Goal: Transaction & Acquisition: Purchase product/service

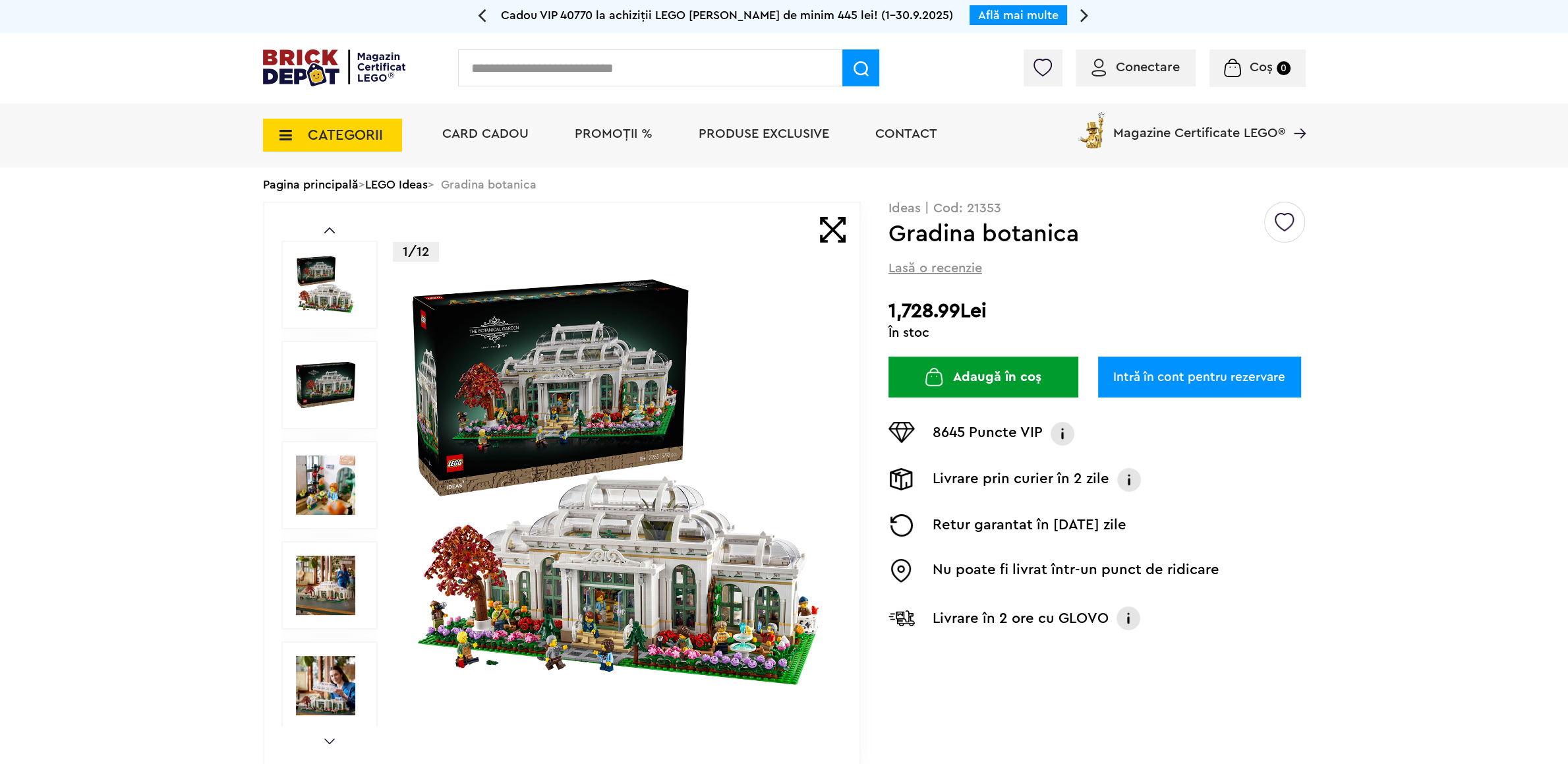
click at [307, 64] on img at bounding box center [334, 68] width 143 height 37
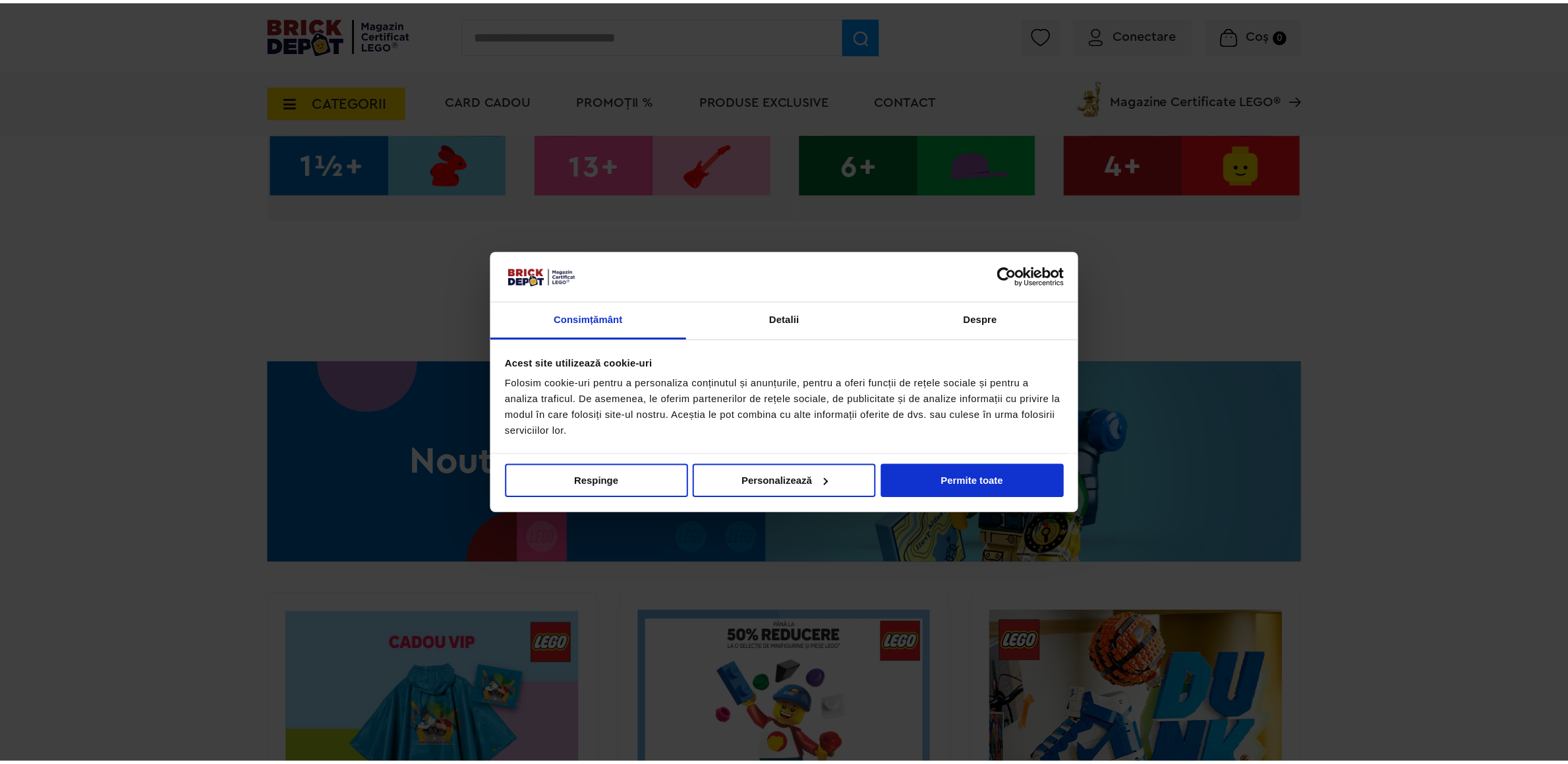
scroll to position [724, 0]
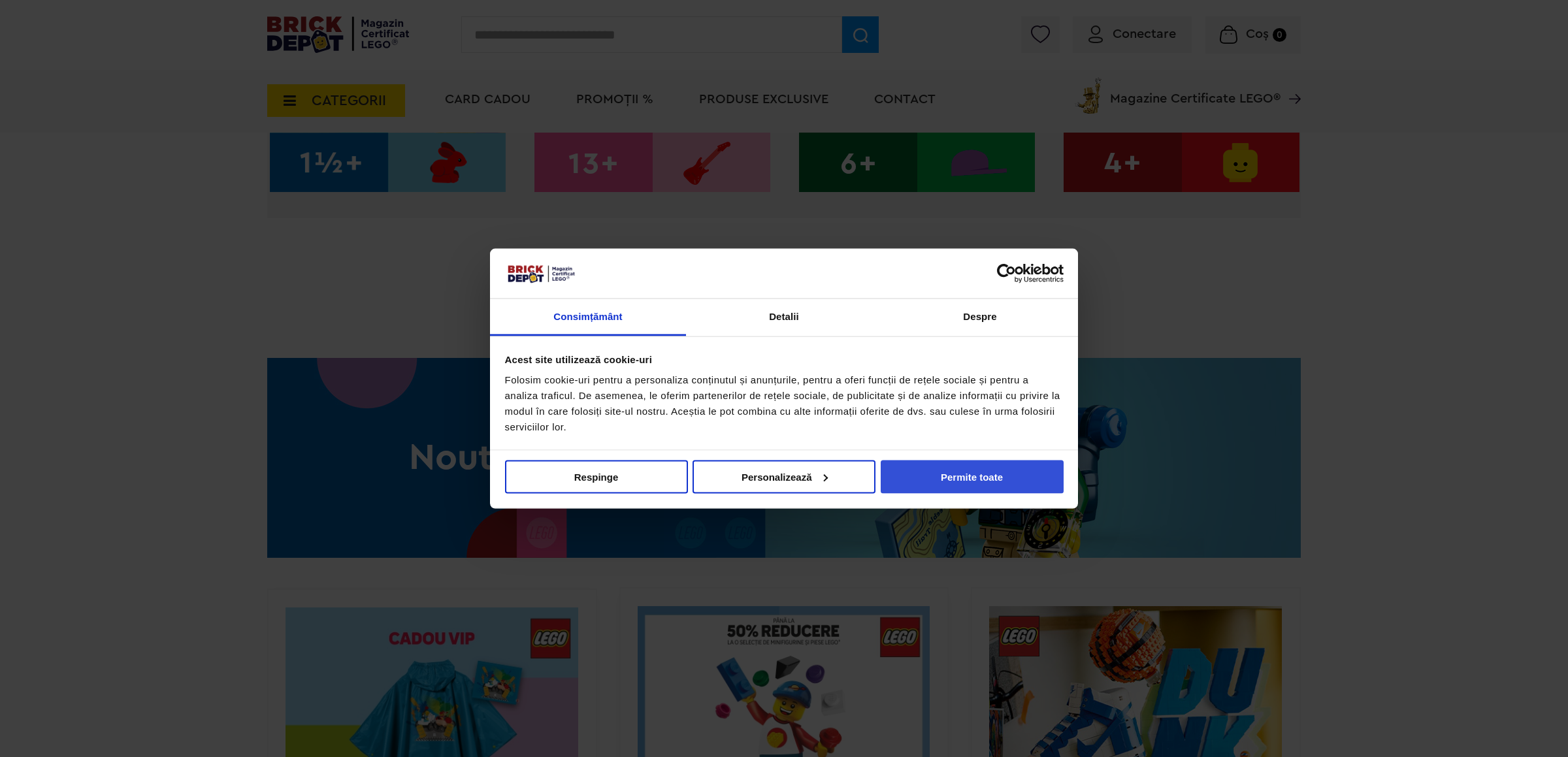
click at [909, 470] on button "Permite toate" at bounding box center [972, 476] width 183 height 33
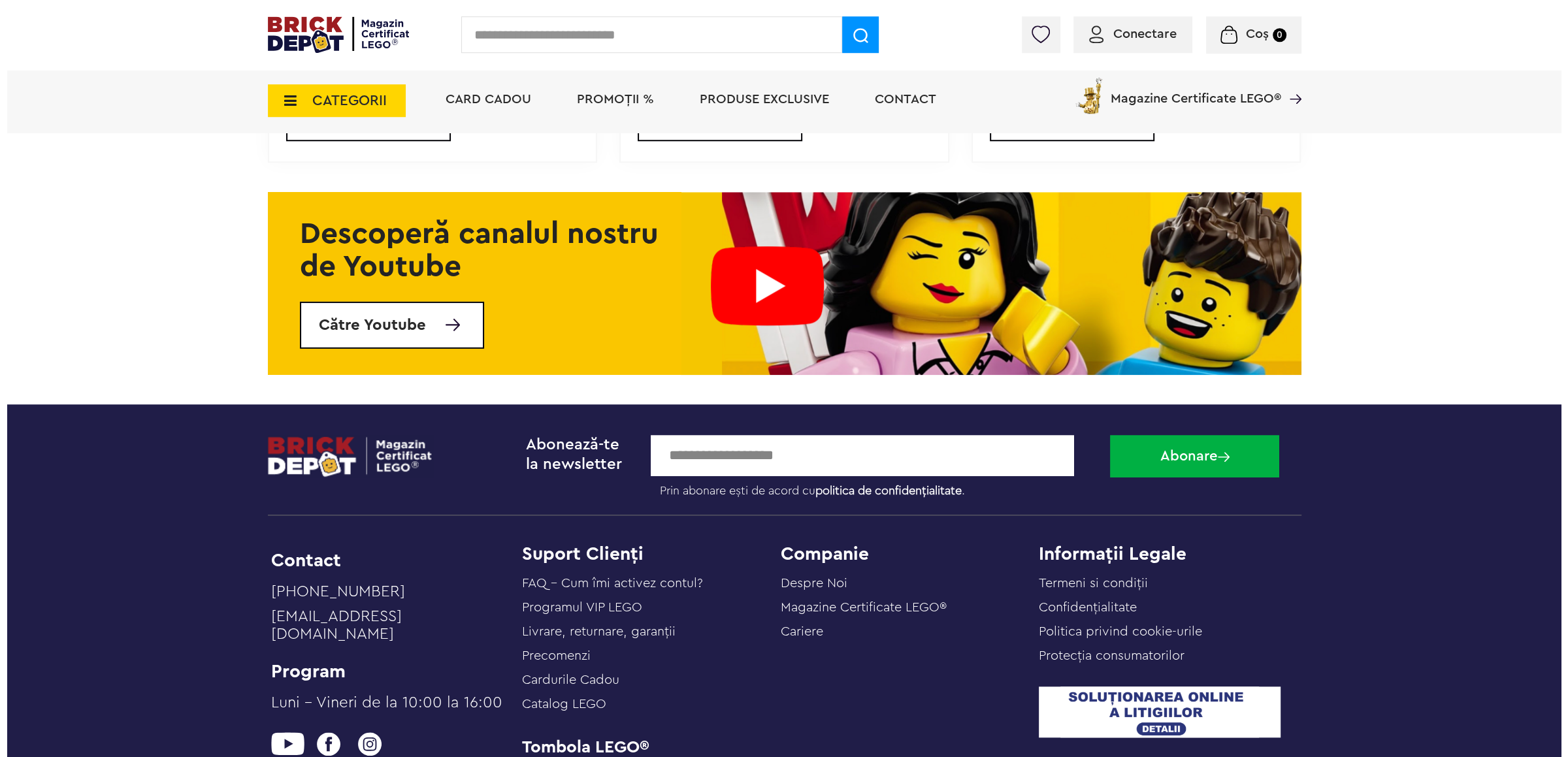
scroll to position [5243, 0]
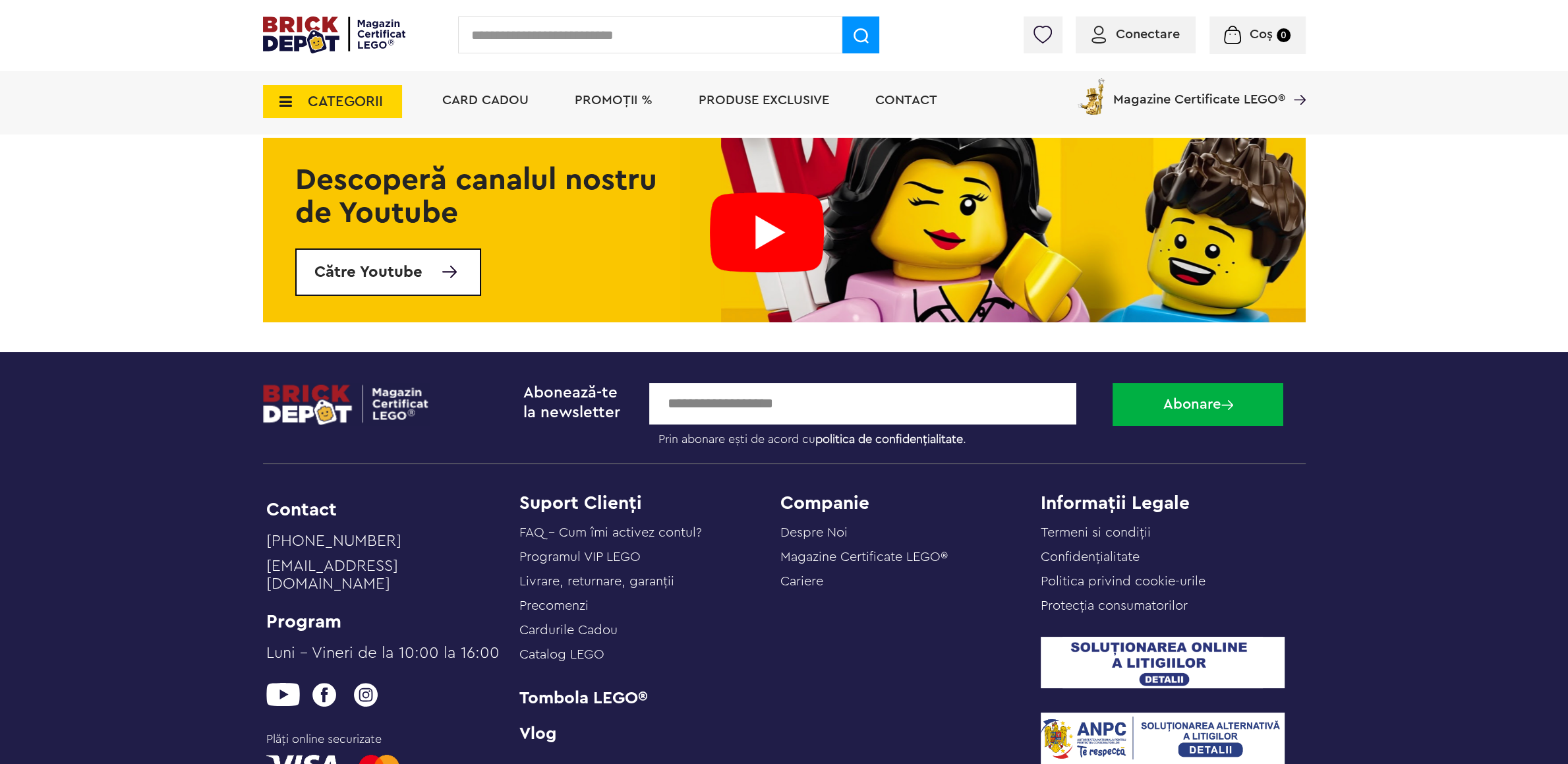
click at [290, 105] on icon at bounding box center [281, 101] width 21 height 15
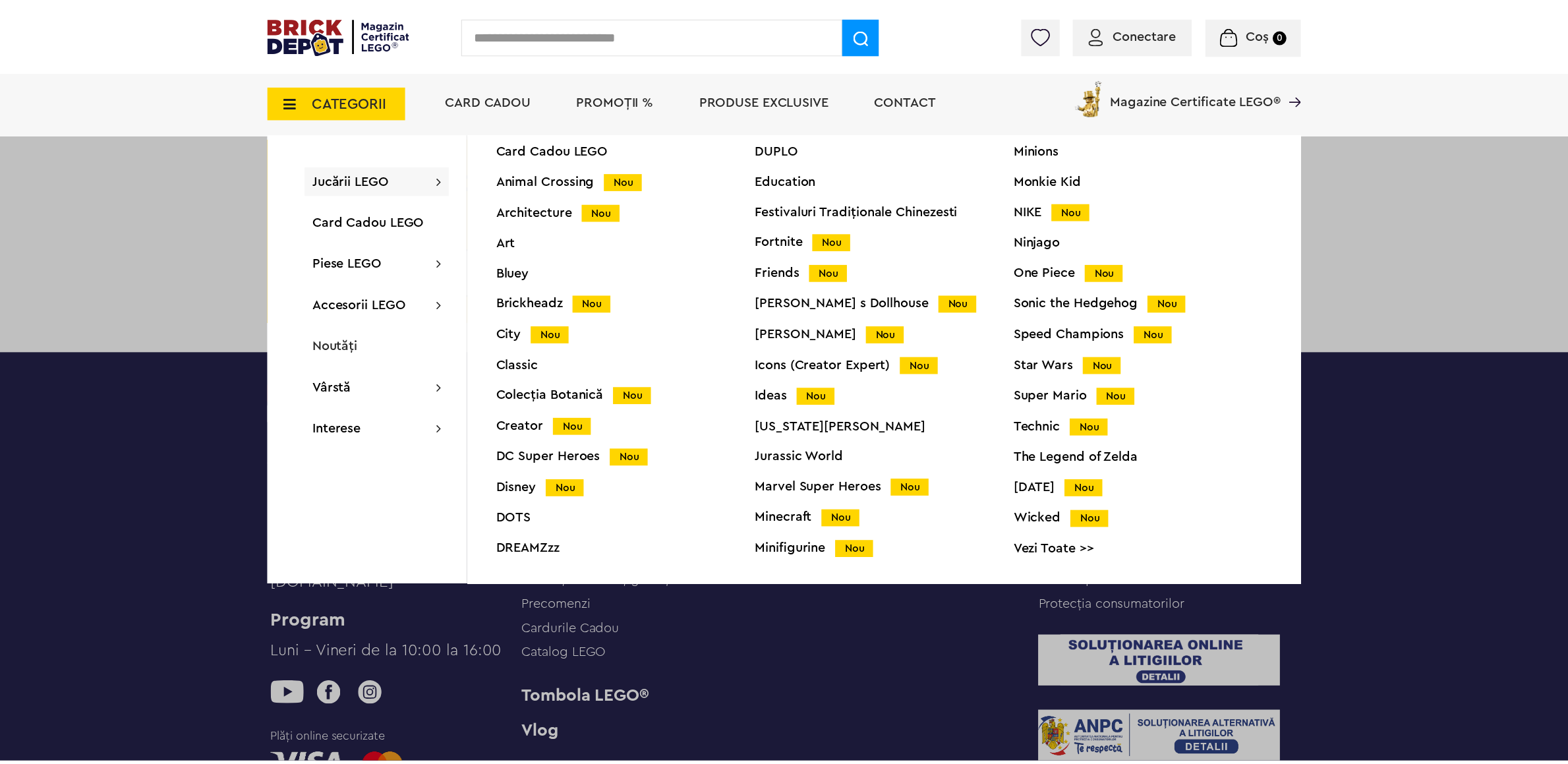
scroll to position [51, 0]
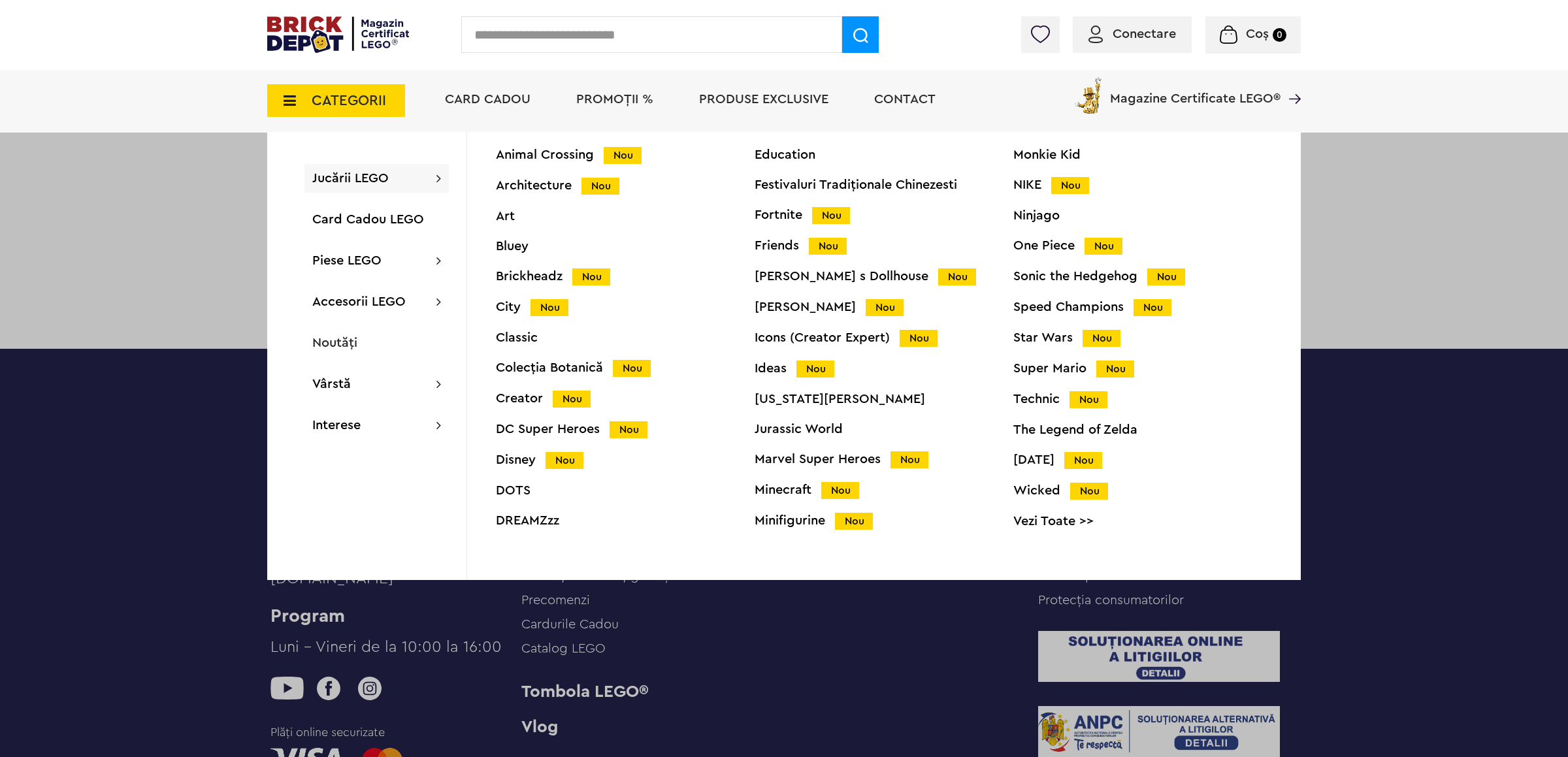
click at [1049, 514] on link "Vezi Toate >>" at bounding box center [1142, 521] width 259 height 13
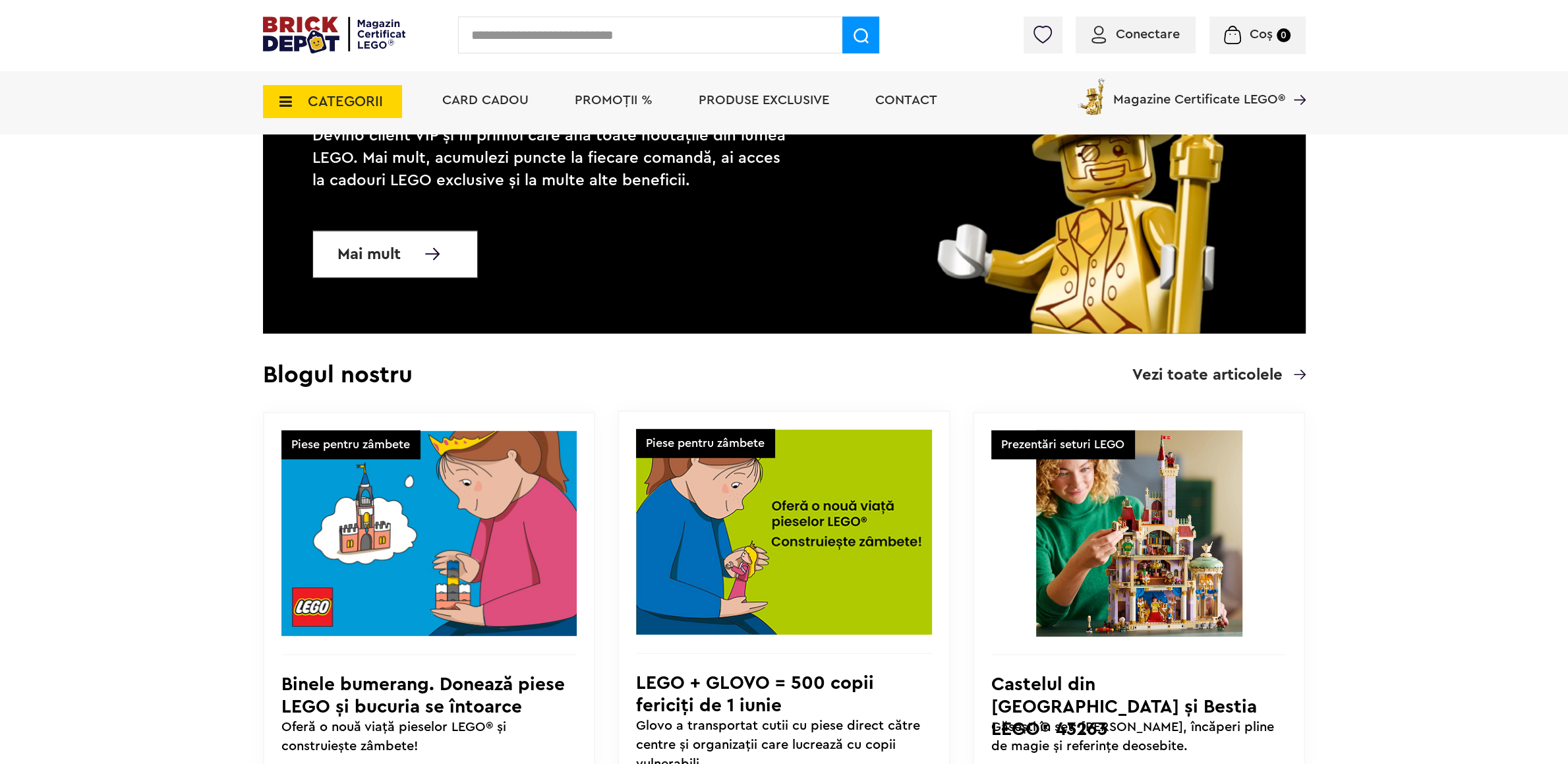
scroll to position [4530, 0]
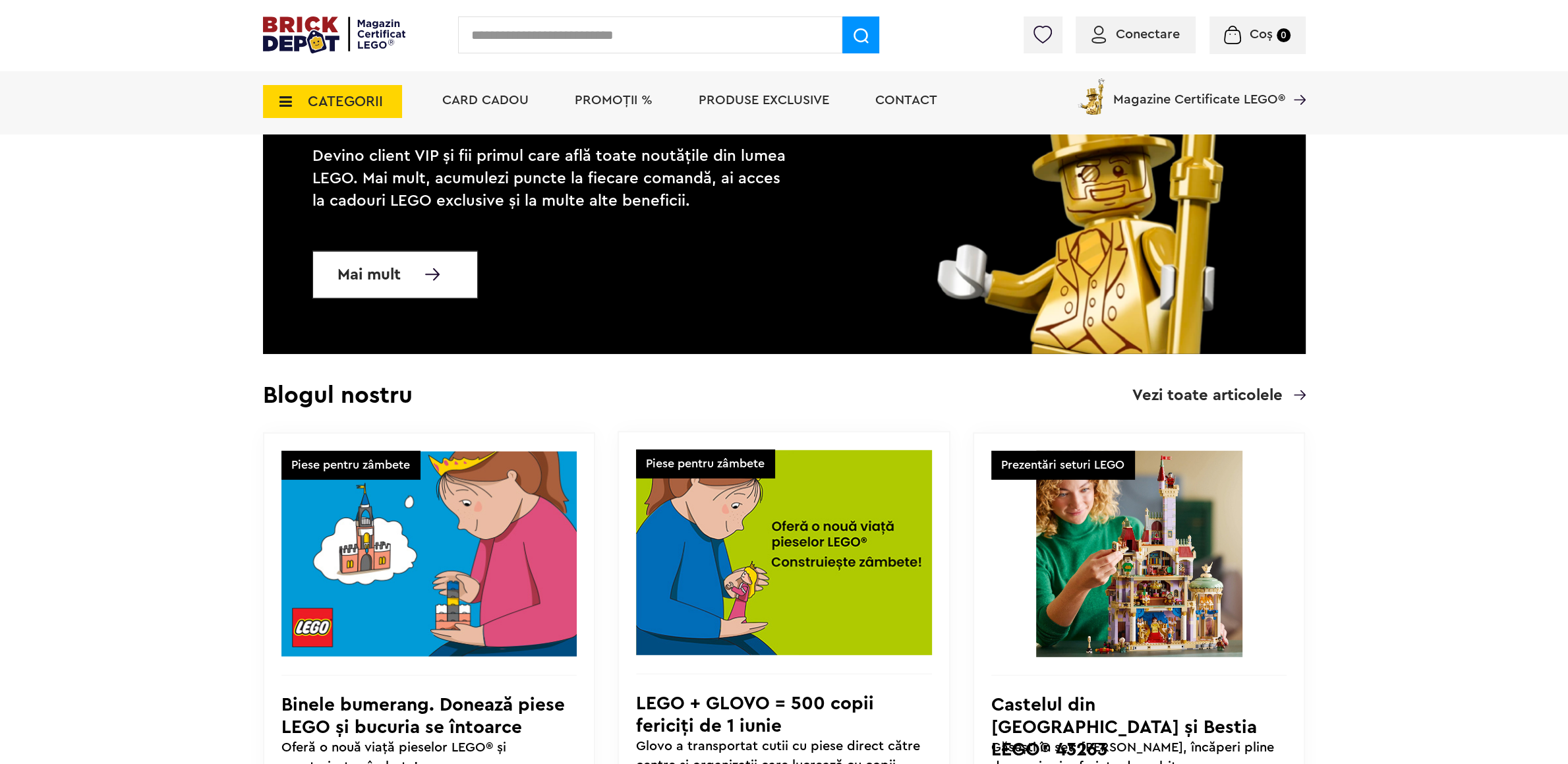
click at [295, 108] on span "CATEGORII" at bounding box center [332, 101] width 139 height 33
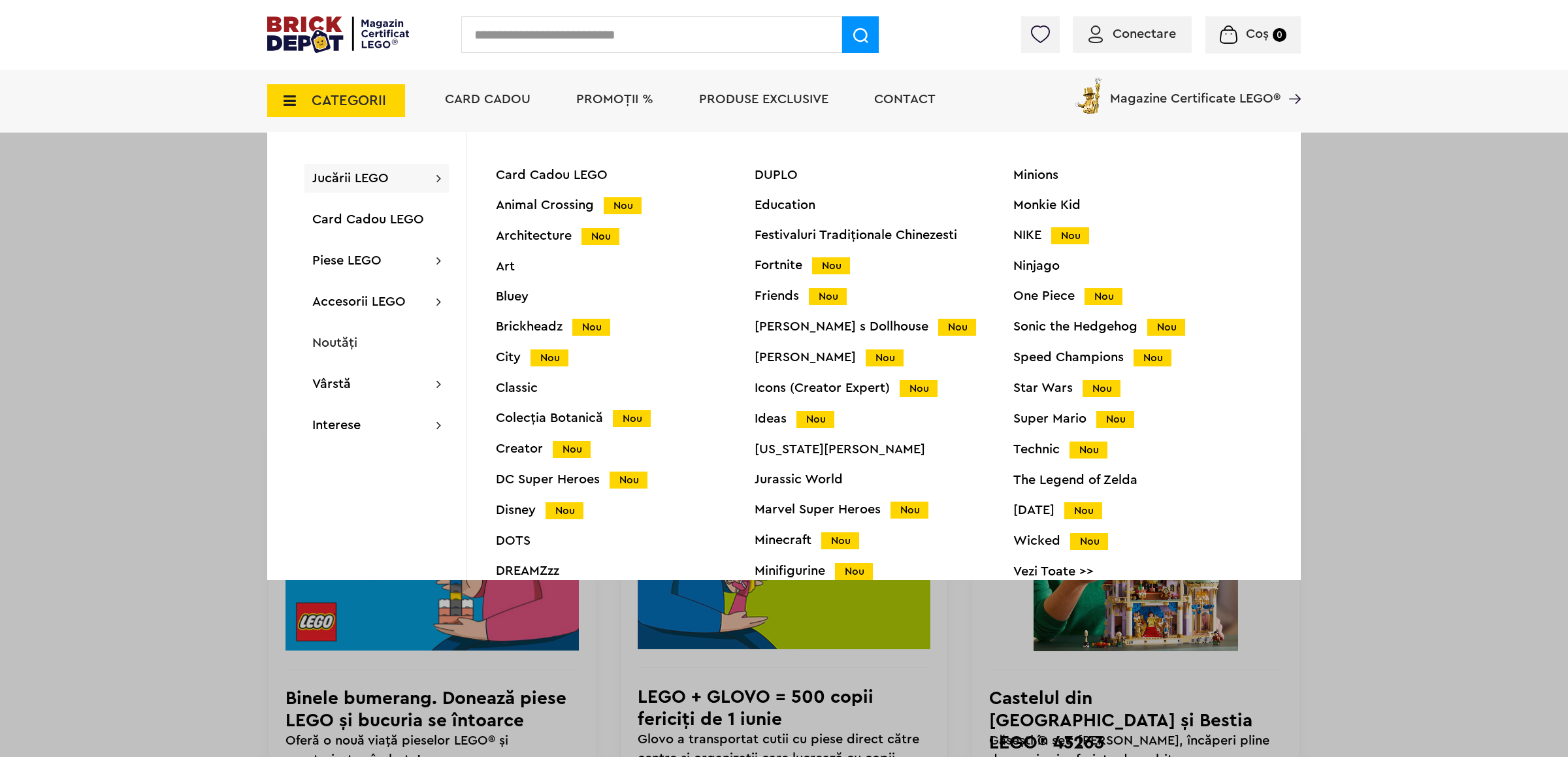
click at [562, 413] on div "Colecția Botanică Nou" at bounding box center [625, 418] width 259 height 14
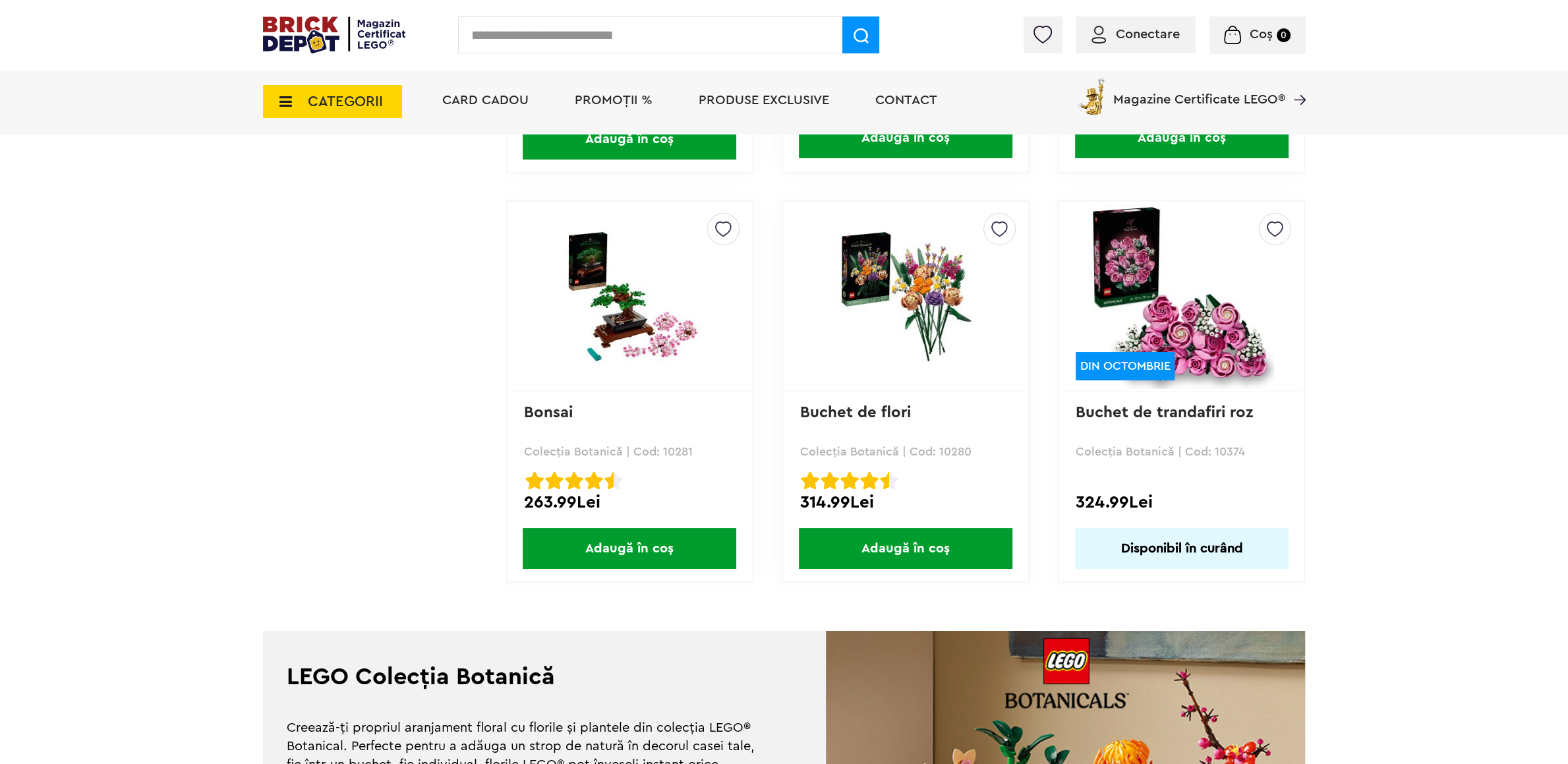
scroll to position [3805, 0]
